Goal: Task Accomplishment & Management: Complete application form

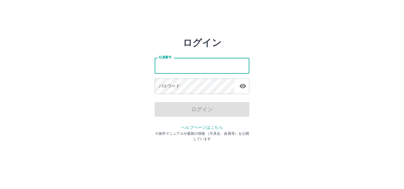
click at [170, 68] on input "社員番号" at bounding box center [202, 66] width 95 height 16
type input "*******"
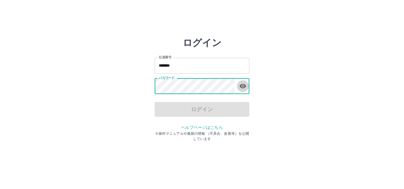
click at [244, 88] on icon "button" at bounding box center [242, 86] width 7 height 7
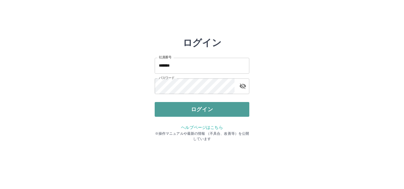
click at [209, 110] on button "ログイン" at bounding box center [202, 109] width 95 height 15
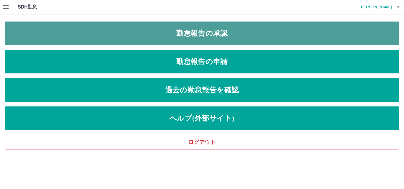
click at [198, 40] on link "勤怠報告の承認" at bounding box center [202, 34] width 394 height 24
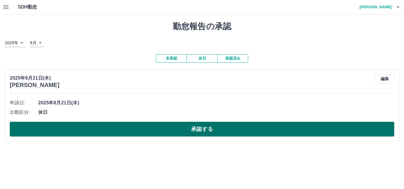
click at [136, 134] on button "承認する" at bounding box center [202, 129] width 384 height 15
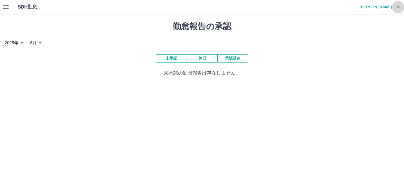
click at [396, 10] on icon "button" at bounding box center [397, 7] width 7 height 7
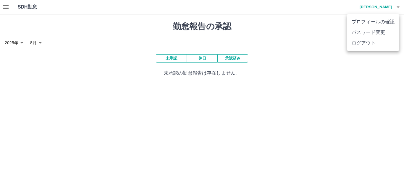
click at [363, 44] on li "ログアウト" at bounding box center [373, 43] width 52 height 11
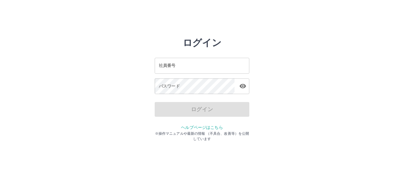
click at [184, 66] on input "社員番号" at bounding box center [202, 66] width 95 height 16
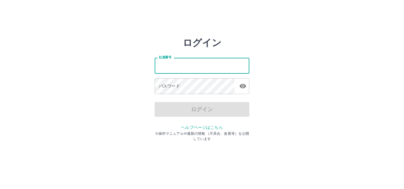
type input "*******"
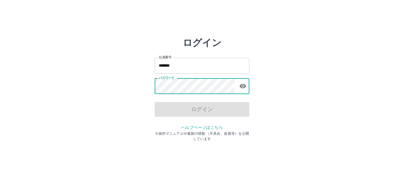
click at [241, 86] on icon "button" at bounding box center [242, 86] width 6 height 4
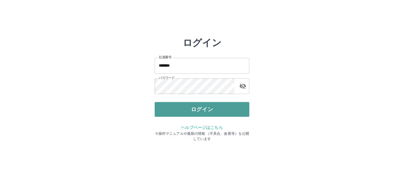
click at [237, 115] on button "ログイン" at bounding box center [202, 109] width 95 height 15
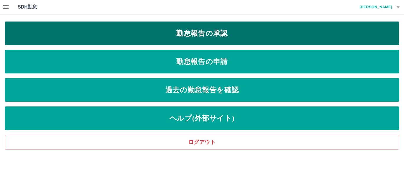
click at [214, 36] on link "勤怠報告の承認" at bounding box center [202, 34] width 394 height 24
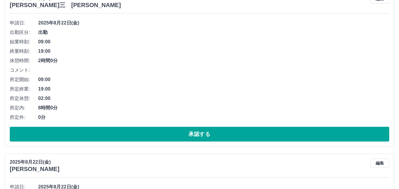
scroll to position [118, 0]
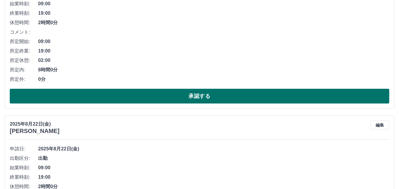
click at [131, 99] on button "承認する" at bounding box center [199, 96] width 379 height 15
click at [151, 98] on button "承認する" at bounding box center [199, 96] width 379 height 15
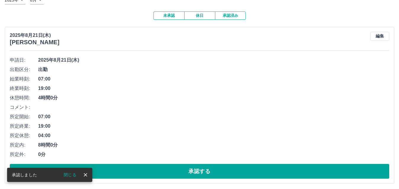
scroll to position [45, 0]
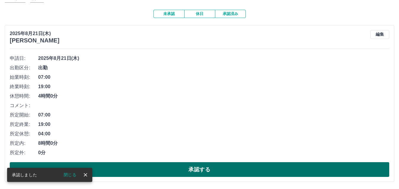
click at [159, 171] on button "承認する" at bounding box center [199, 169] width 379 height 15
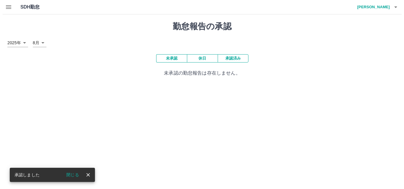
scroll to position [0, 0]
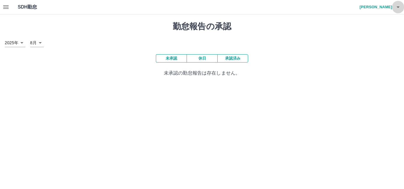
click at [398, 13] on button "button" at bounding box center [398, 7] width 12 height 14
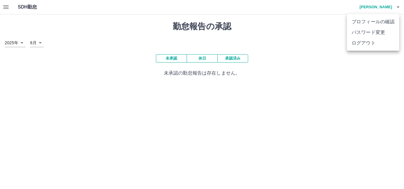
click at [372, 42] on li "ログアウト" at bounding box center [373, 43] width 52 height 11
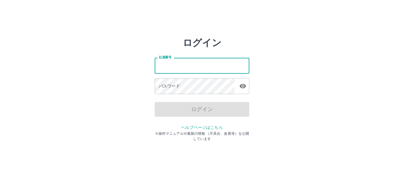
click at [179, 69] on input "社員番号" at bounding box center [202, 66] width 95 height 16
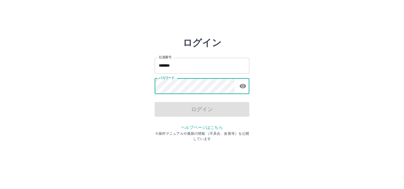
click at [243, 89] on icon "button" at bounding box center [242, 86] width 7 height 7
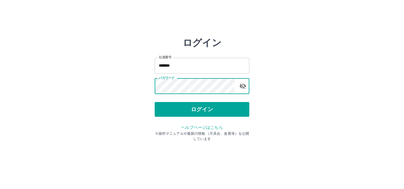
click at [201, 70] on input "*******" at bounding box center [202, 66] width 95 height 16
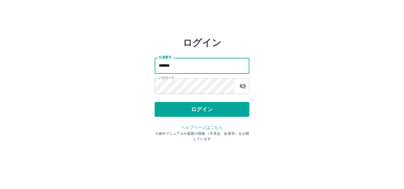
type input "*******"
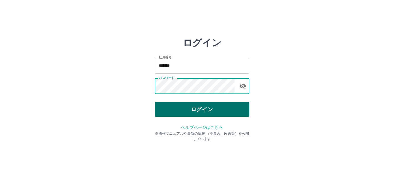
click at [185, 110] on button "ログイン" at bounding box center [202, 109] width 95 height 15
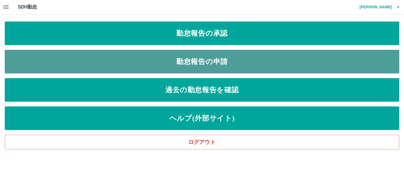
click at [159, 58] on link "勤怠報告の申請" at bounding box center [202, 62] width 394 height 24
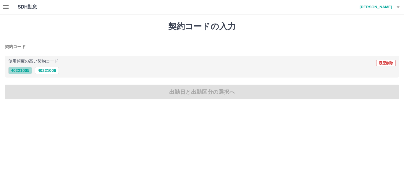
click at [23, 70] on button "40221005" at bounding box center [20, 70] width 24 height 7
type input "********"
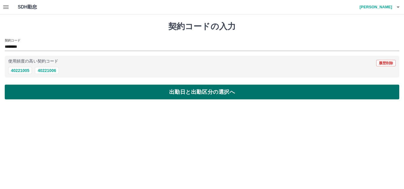
click at [27, 92] on button "出勤日と出勤区分の選択へ" at bounding box center [202, 92] width 394 height 15
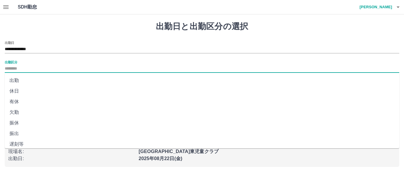
click at [33, 66] on input "出勤区分" at bounding box center [202, 68] width 394 height 7
click at [22, 81] on li "出勤" at bounding box center [202, 80] width 394 height 11
type input "**"
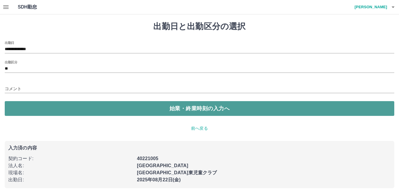
click at [24, 108] on button "始業・終業時刻の入力へ" at bounding box center [199, 108] width 389 height 15
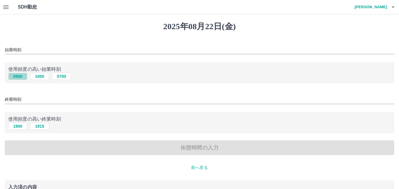
click at [22, 76] on button "0900" at bounding box center [17, 76] width 19 height 7
type input "****"
click at [22, 127] on button "1900" at bounding box center [17, 126] width 19 height 7
type input "****"
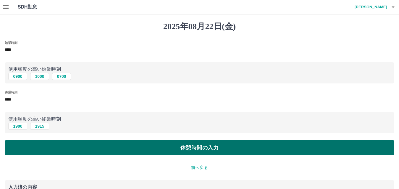
click at [30, 149] on button "休憩時間の入力" at bounding box center [199, 148] width 389 height 15
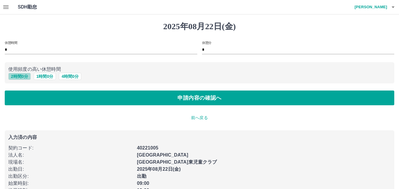
click at [28, 77] on button "2 時間 0 分" at bounding box center [19, 76] width 22 height 7
type input "*"
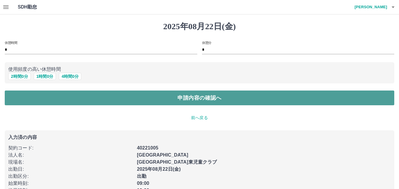
click at [32, 98] on button "申請内容の確認へ" at bounding box center [199, 98] width 389 height 15
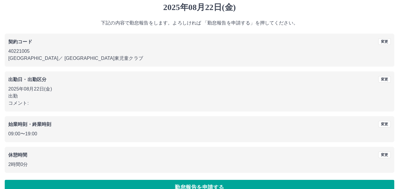
scroll to position [32, 0]
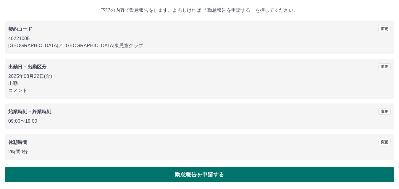
click at [103, 173] on button "勤怠報告を申請する" at bounding box center [199, 175] width 389 height 15
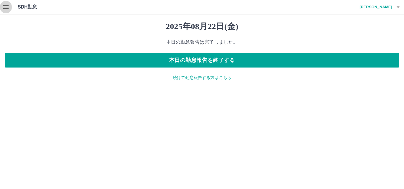
click at [6, 11] on button "button" at bounding box center [6, 7] width 12 height 14
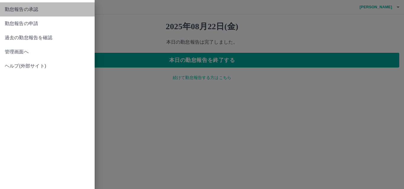
click at [25, 14] on link "勤怠報告の承認" at bounding box center [47, 9] width 95 height 14
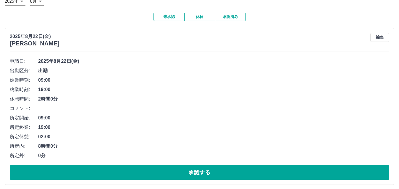
scroll to position [45, 0]
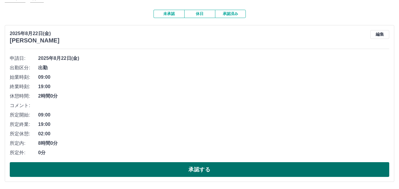
click at [141, 168] on button "承認する" at bounding box center [199, 169] width 379 height 15
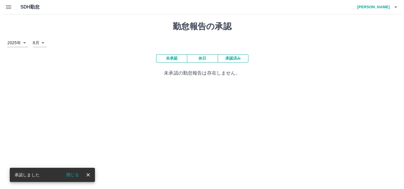
scroll to position [0, 0]
click at [398, 12] on button "button" at bounding box center [398, 7] width 12 height 14
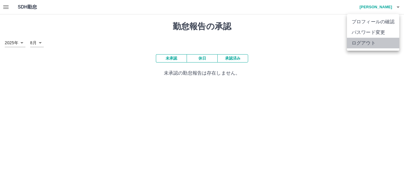
click at [360, 43] on li "ログアウト" at bounding box center [373, 43] width 52 height 11
